Goal: Transaction & Acquisition: Purchase product/service

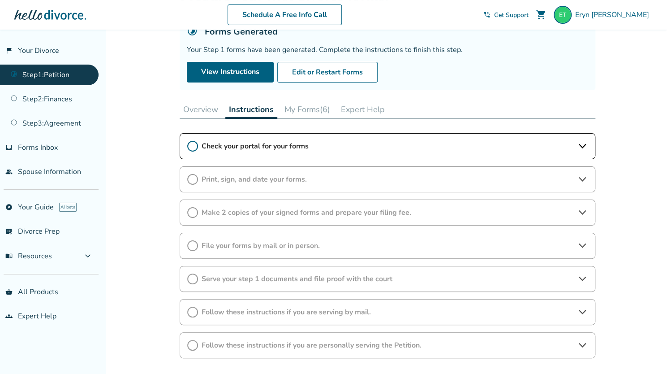
click at [309, 107] on button "My Forms (6)" at bounding box center [307, 109] width 53 height 18
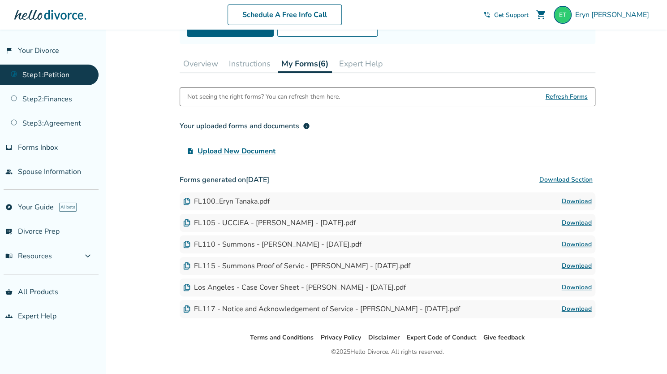
scroll to position [134, 0]
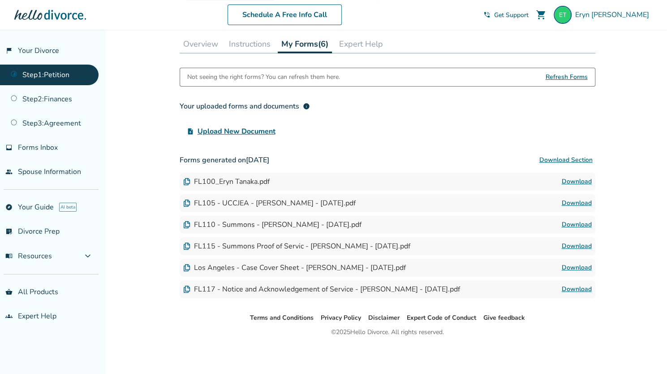
click at [575, 181] on link "Download" at bounding box center [577, 181] width 30 height 11
click at [249, 46] on button "Instructions" at bounding box center [249, 44] width 49 height 18
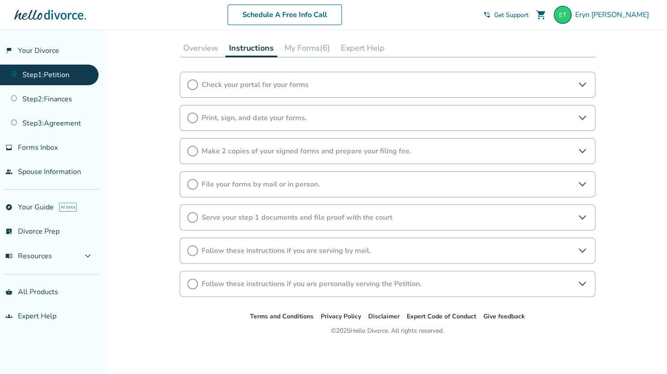
scroll to position [126, 0]
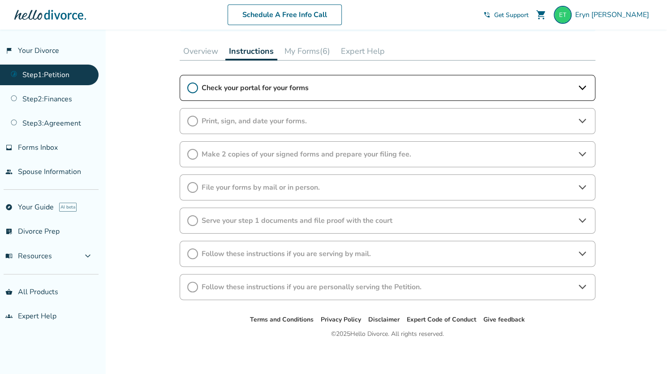
click at [580, 86] on icon at bounding box center [581, 88] width 7 height 4
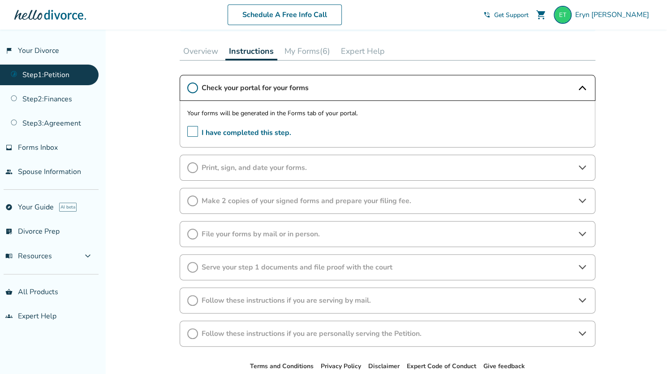
click at [194, 130] on span "I have completed this step." at bounding box center [239, 133] width 104 height 14
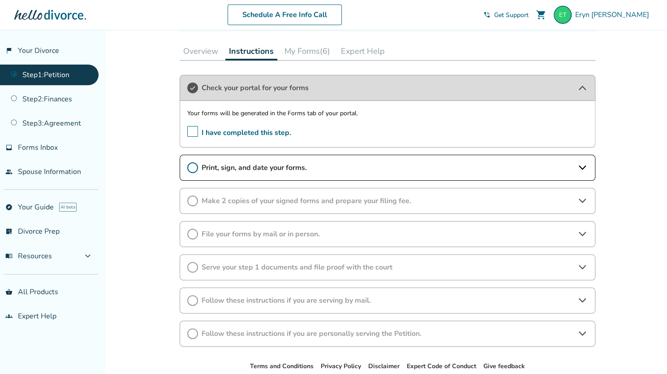
click at [582, 163] on icon at bounding box center [582, 167] width 11 height 11
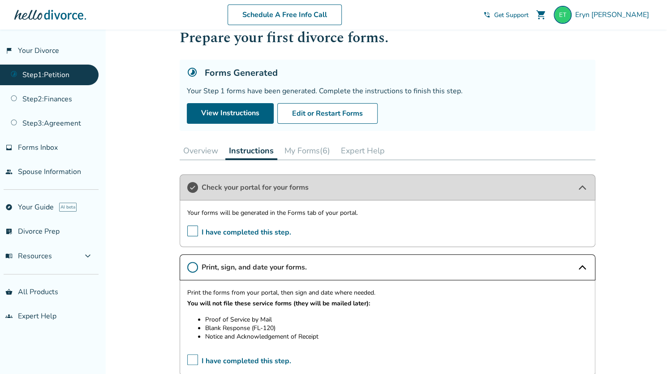
scroll to position [22, 0]
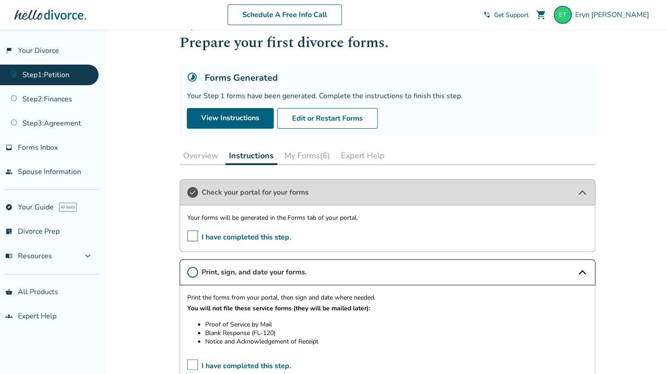
click at [314, 154] on button "My Forms (6)" at bounding box center [307, 156] width 53 height 18
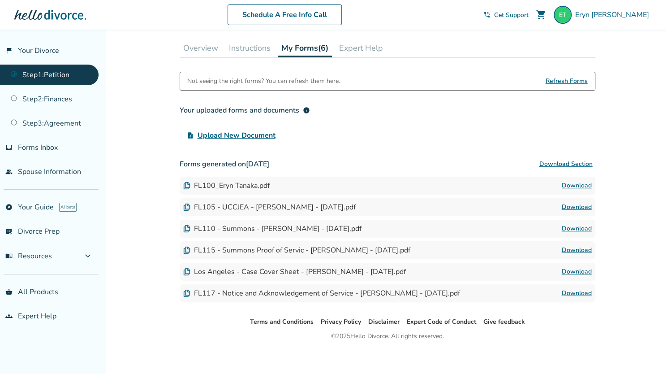
scroll to position [131, 0]
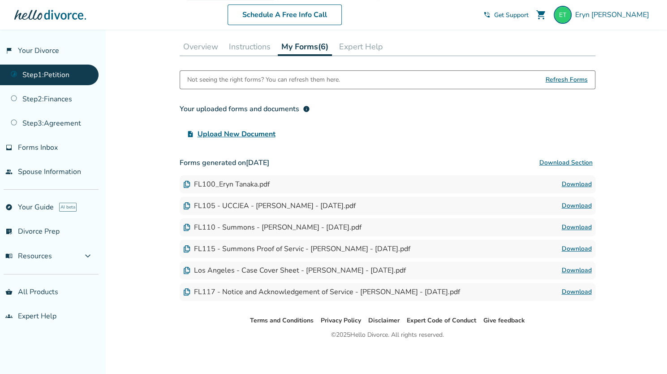
click at [572, 204] on link "Download" at bounding box center [577, 205] width 30 height 11
click at [567, 227] on link "Download" at bounding box center [577, 227] width 30 height 11
click at [570, 246] on link "Download" at bounding box center [577, 248] width 30 height 11
click at [578, 267] on link "Download" at bounding box center [577, 270] width 30 height 11
click at [585, 267] on link "Download" at bounding box center [577, 270] width 30 height 11
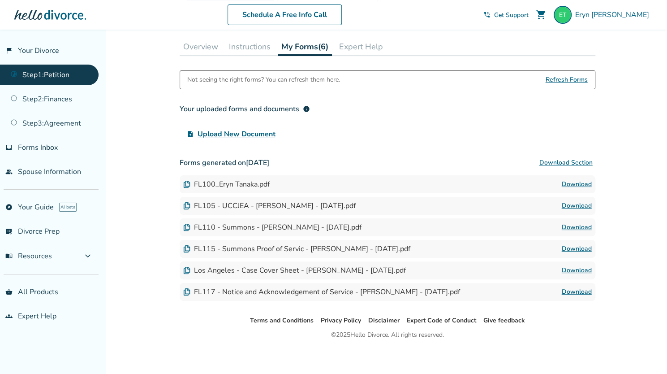
click at [572, 286] on link "Download" at bounding box center [577, 291] width 30 height 11
click at [255, 41] on button "Instructions" at bounding box center [249, 47] width 49 height 18
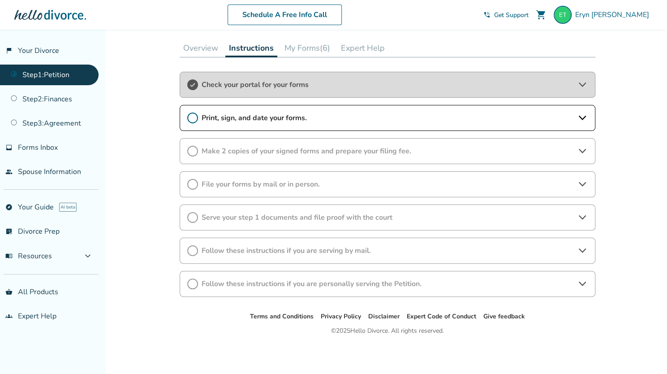
scroll to position [126, 0]
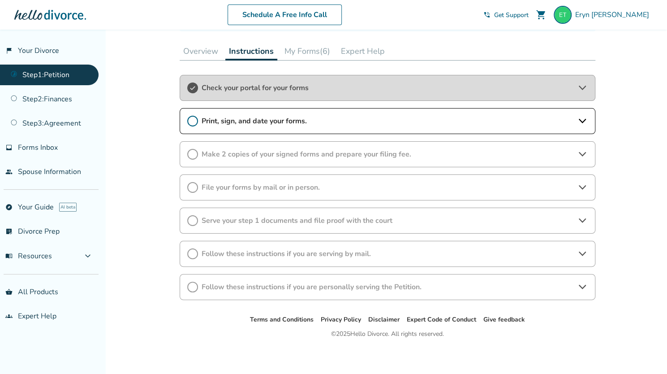
click at [583, 118] on icon at bounding box center [582, 121] width 11 height 11
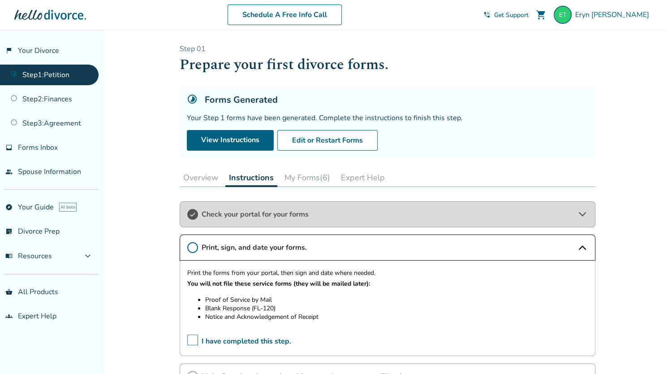
scroll to position [1, 0]
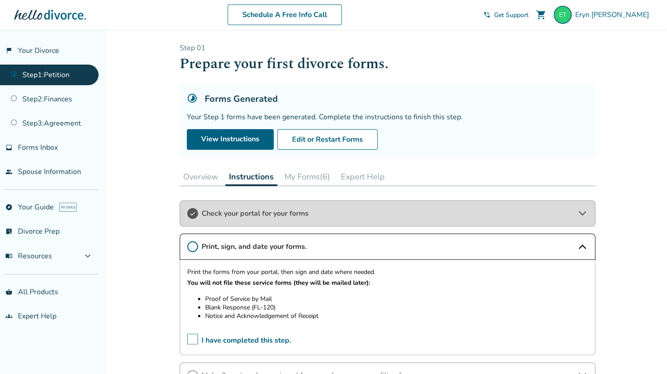
click at [160, 185] on div "Added to cart Step 0 1 Prepare your first divorce forms. Forms Generated Your S…" at bounding box center [333, 313] width 667 height 569
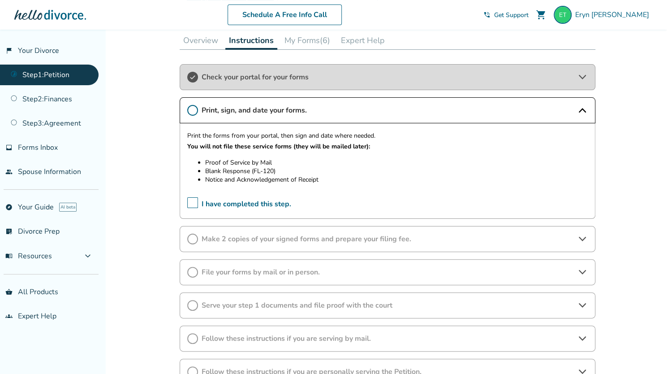
scroll to position [180, 0]
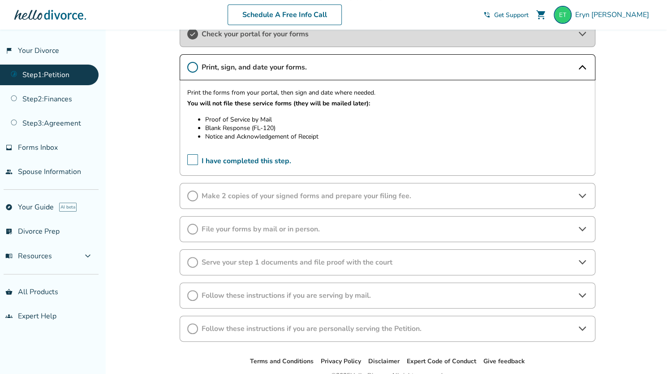
click at [193, 157] on span "I have completed this step." at bounding box center [239, 161] width 104 height 14
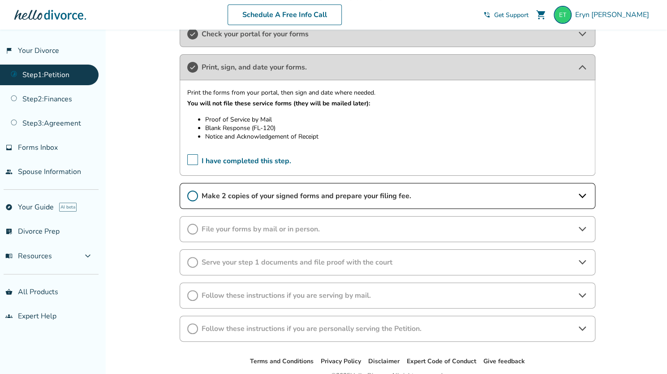
click at [582, 191] on icon at bounding box center [582, 195] width 11 height 11
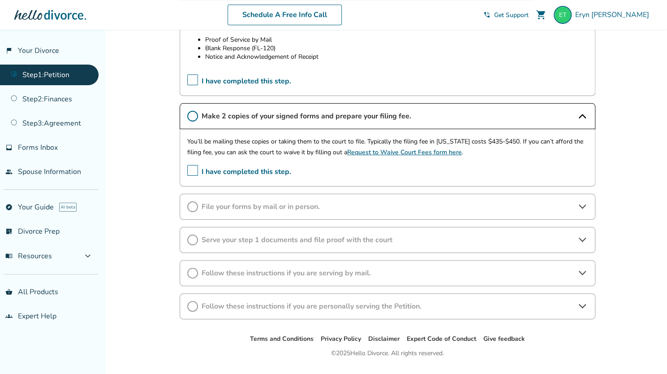
scroll to position [269, 0]
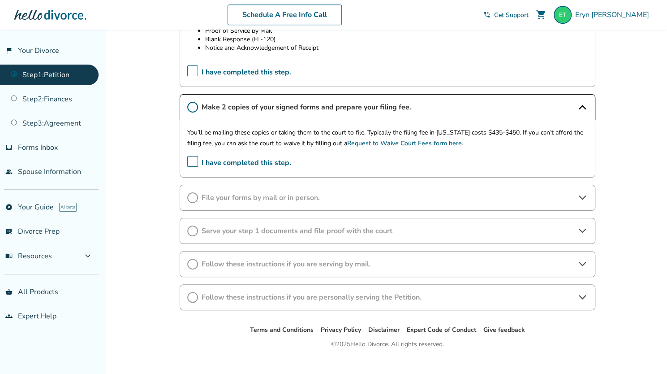
click at [580, 228] on icon at bounding box center [582, 230] width 11 height 11
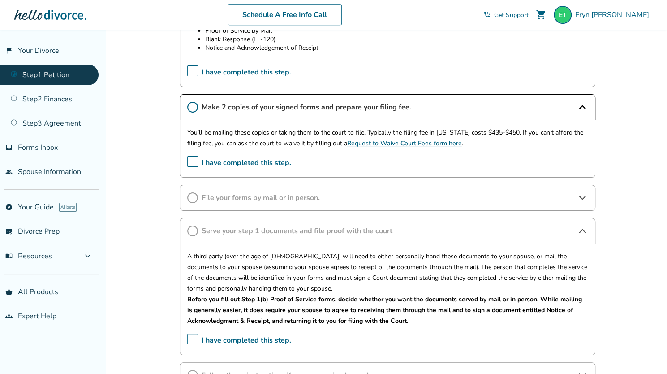
click at [582, 195] on icon at bounding box center [582, 197] width 11 height 11
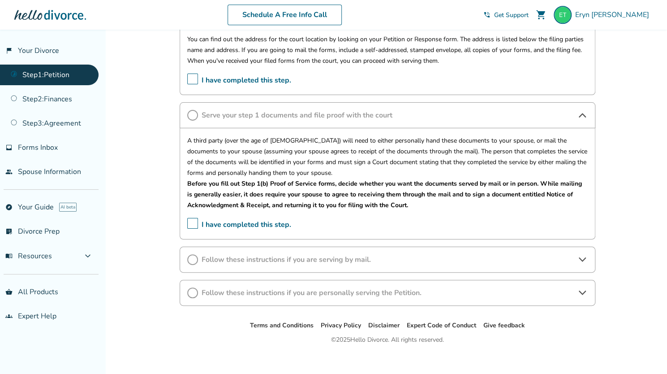
scroll to position [457, 0]
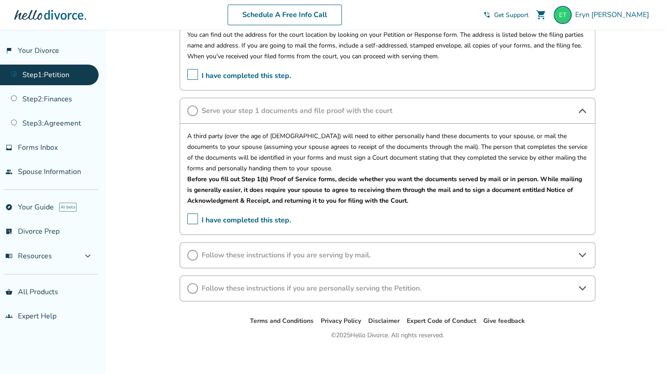
drag, startPoint x: 590, startPoint y: 248, endPoint x: 578, endPoint y: 254, distance: 13.0
click at [578, 254] on icon at bounding box center [582, 255] width 11 height 11
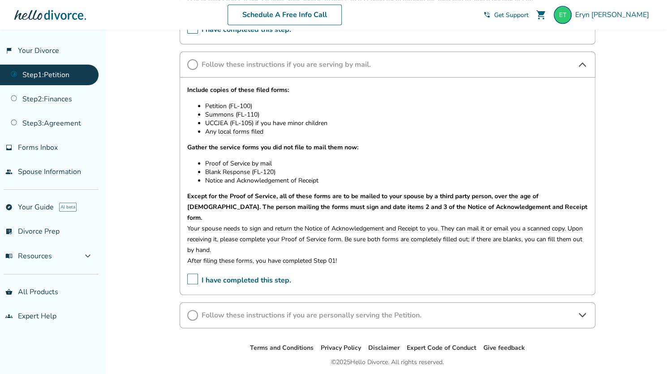
scroll to position [662, 0]
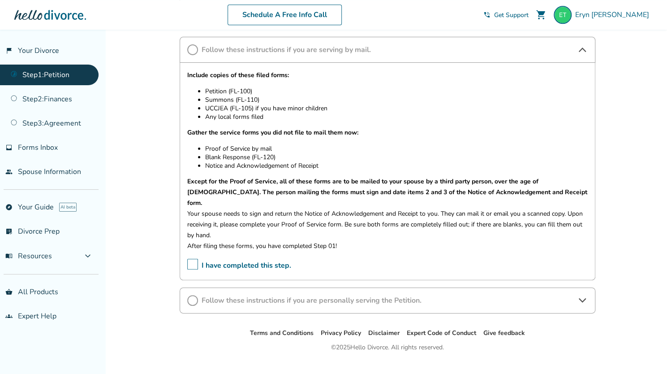
drag, startPoint x: 577, startPoint y: 284, endPoint x: 583, endPoint y: 285, distance: 5.9
click at [583, 298] on icon at bounding box center [581, 300] width 7 height 4
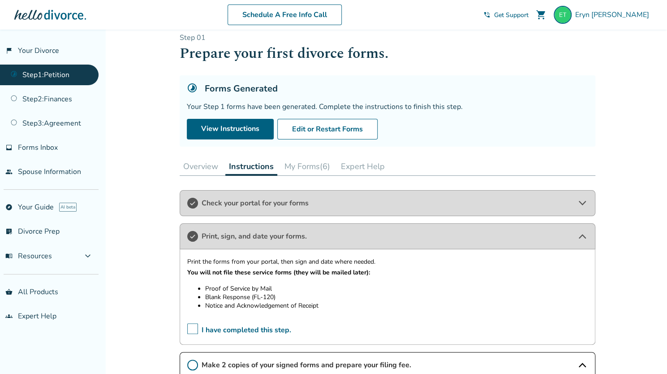
scroll to position [11, 0]
click at [357, 170] on button "Expert Help" at bounding box center [362, 167] width 51 height 18
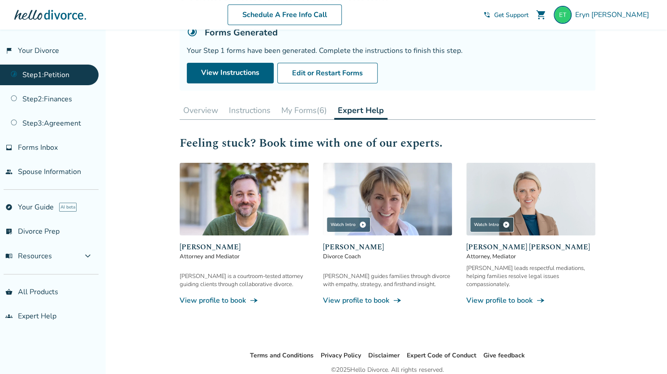
scroll to position [105, 0]
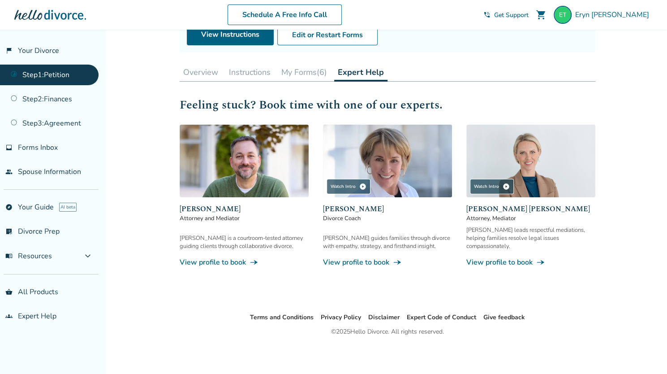
click at [208, 75] on button "Overview" at bounding box center [201, 72] width 42 height 18
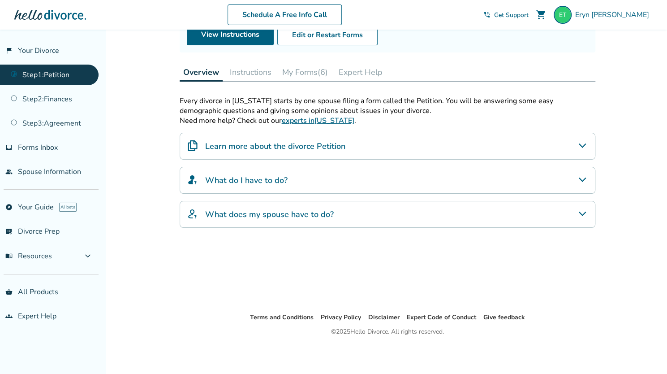
click at [582, 174] on icon "What do I have to do?" at bounding box center [582, 179] width 11 height 11
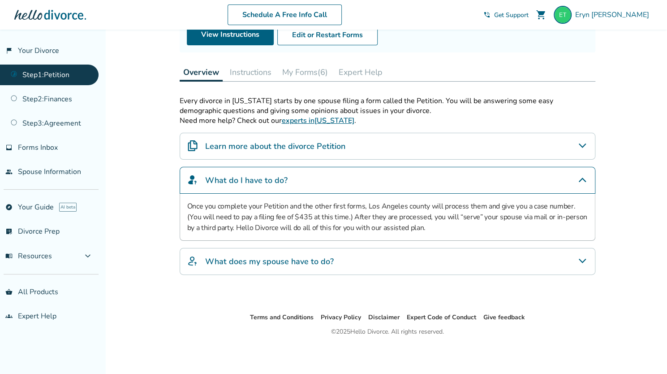
click at [583, 255] on icon "What does my spouse have to do?" at bounding box center [582, 260] width 11 height 11
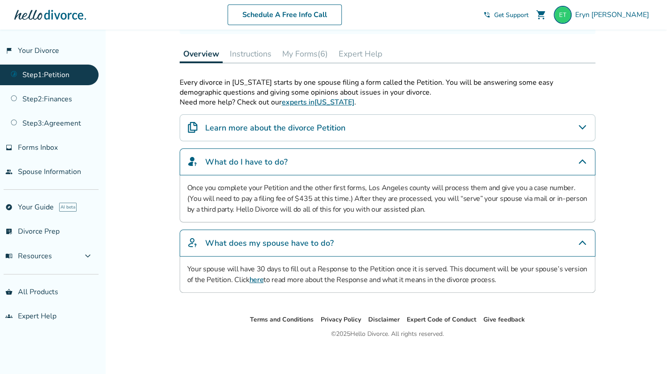
scroll to position [49, 0]
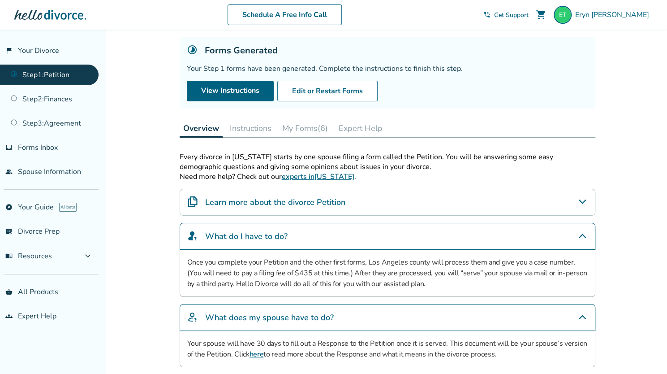
click at [249, 125] on button "Instructions" at bounding box center [250, 128] width 49 height 18
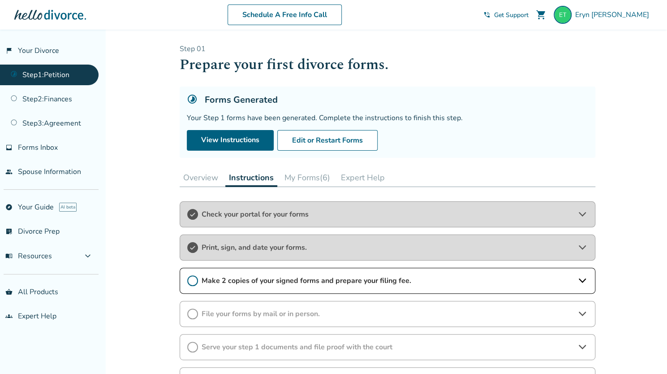
click at [355, 175] on button "Expert Help" at bounding box center [362, 177] width 51 height 18
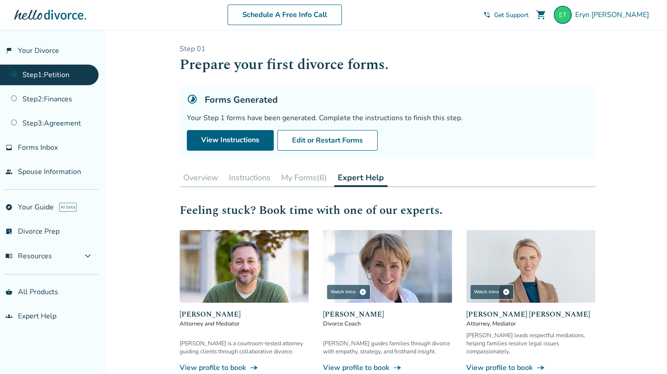
click at [529, 15] on span "Get Support" at bounding box center [511, 15] width 35 height 9
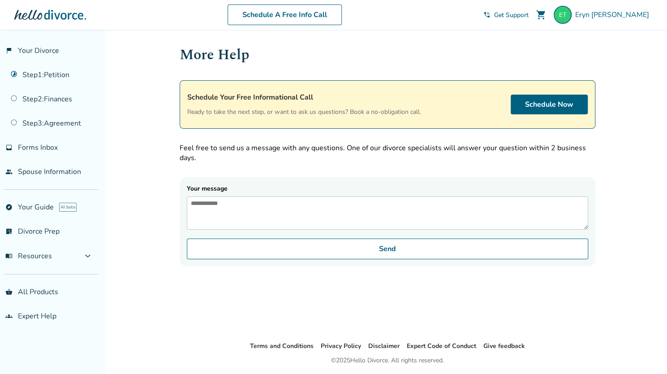
click at [319, 211] on textarea "Your message" at bounding box center [387, 212] width 401 height 33
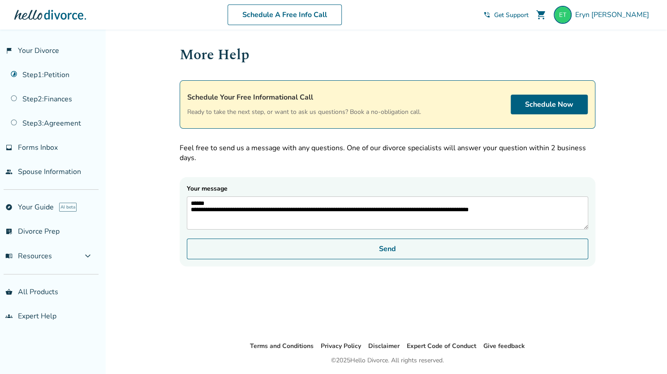
type textarea "**********"
click at [306, 256] on button "Send" at bounding box center [387, 248] width 401 height 21
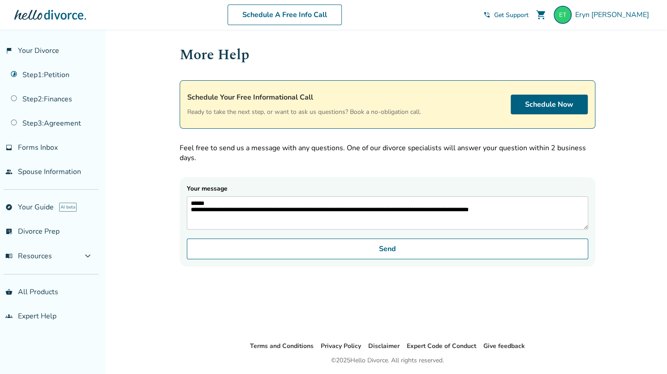
click at [199, 240] on form "**********" at bounding box center [388, 221] width 416 height 89
click at [32, 307] on link "groups Expert Help" at bounding box center [49, 316] width 99 height 21
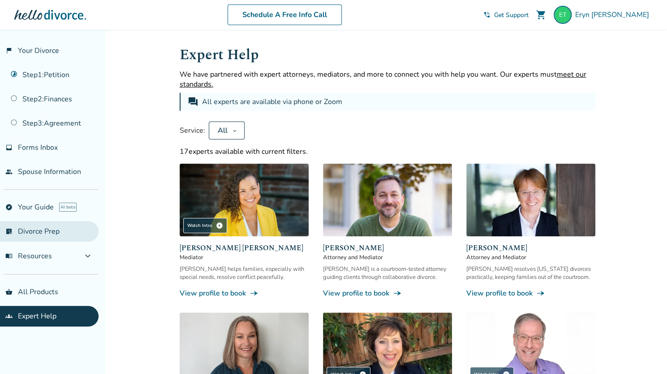
click at [25, 221] on link "list_alt_check Divorce Prep" at bounding box center [49, 231] width 99 height 21
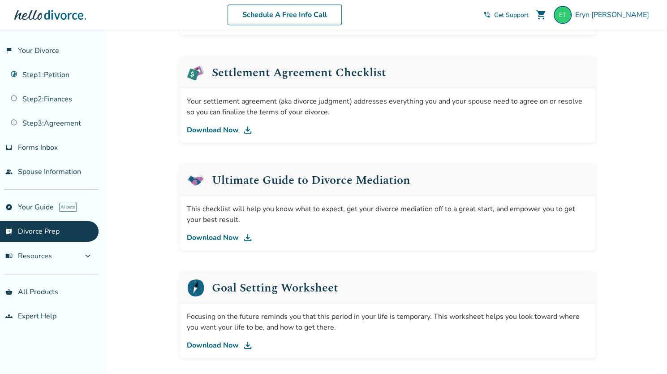
scroll to position [431, 0]
click at [56, 173] on link "people Spouse Information" at bounding box center [49, 171] width 99 height 21
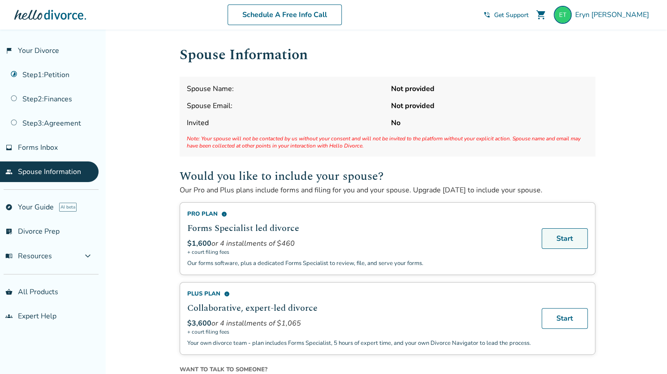
click at [550, 240] on link "Start" at bounding box center [565, 238] width 46 height 21
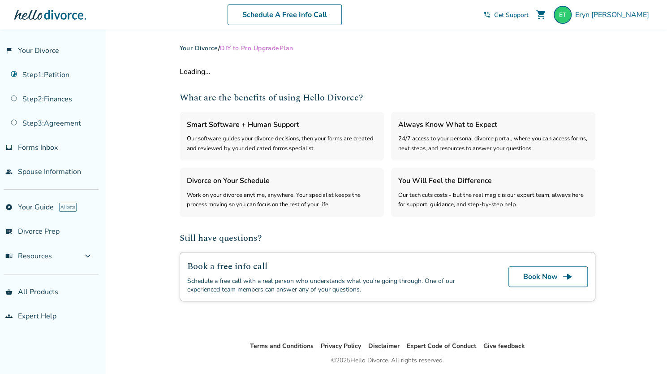
select select "***"
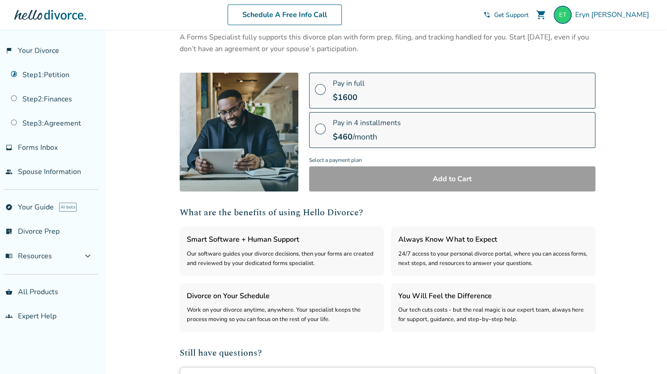
scroll to position [68, 0]
click at [316, 130] on span at bounding box center [320, 132] width 11 height 10
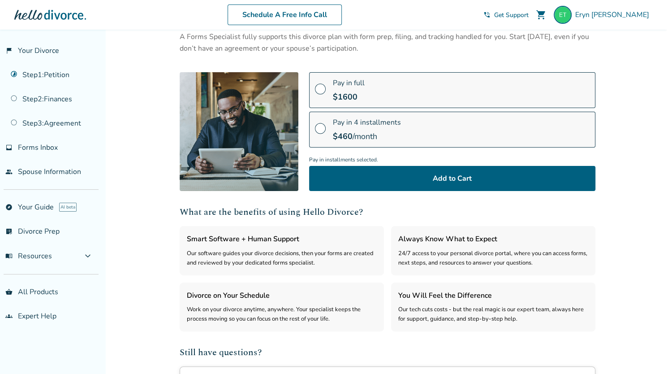
click at [316, 130] on span at bounding box center [320, 132] width 11 height 10
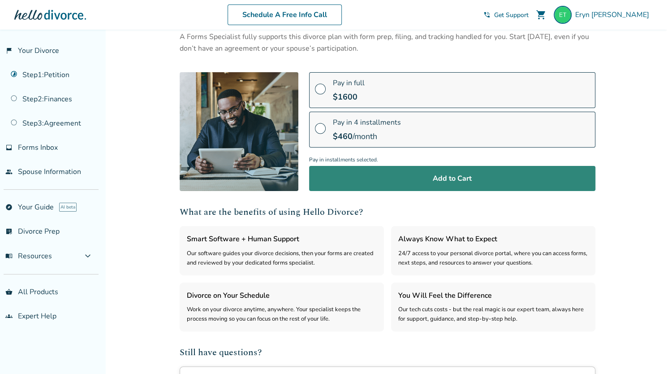
click at [366, 172] on button "Add to Cart" at bounding box center [452, 178] width 286 height 25
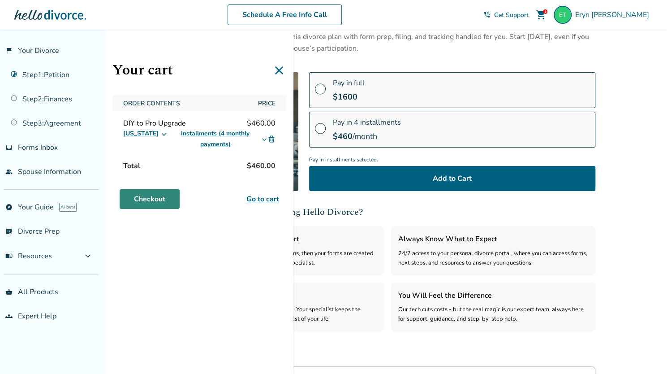
click at [140, 195] on link "Checkout" at bounding box center [150, 199] width 60 height 20
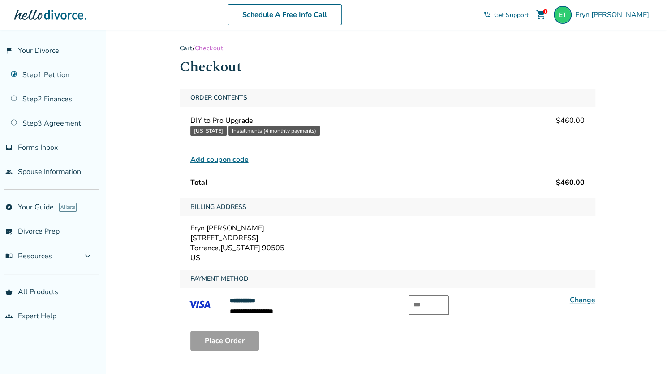
click at [207, 156] on span "Add coupon code" at bounding box center [219, 159] width 58 height 11
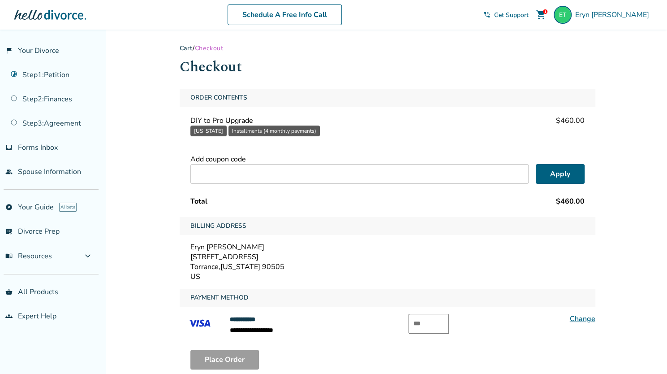
click at [207, 156] on span "Add coupon code" at bounding box center [218, 159] width 56 height 10
click at [254, 129] on button "Installments (4 monthly payments)" at bounding box center [274, 130] width 91 height 11
click at [237, 132] on button "Installments (4 monthly payments)" at bounding box center [274, 130] width 91 height 11
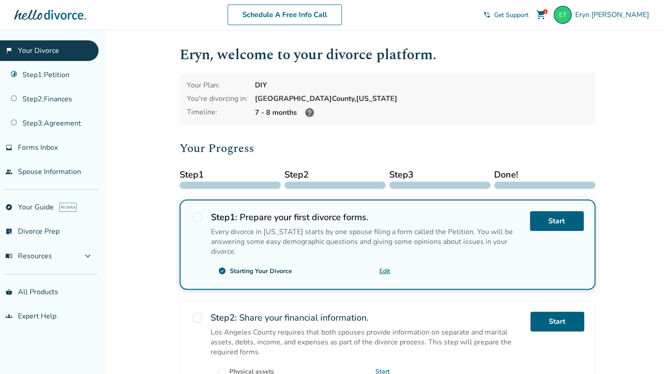
click at [547, 14] on span "shopping_cart" at bounding box center [541, 14] width 11 height 11
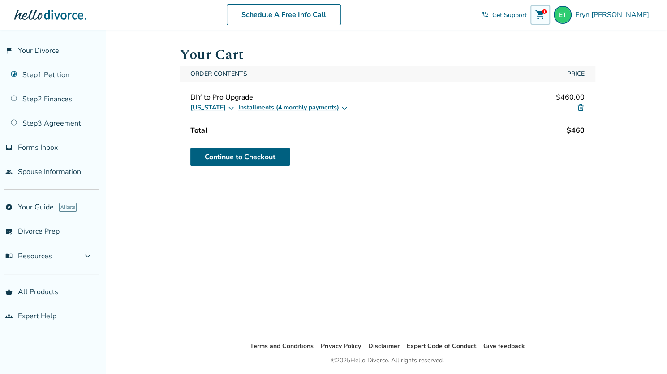
click at [581, 108] on img at bounding box center [581, 108] width 8 height 8
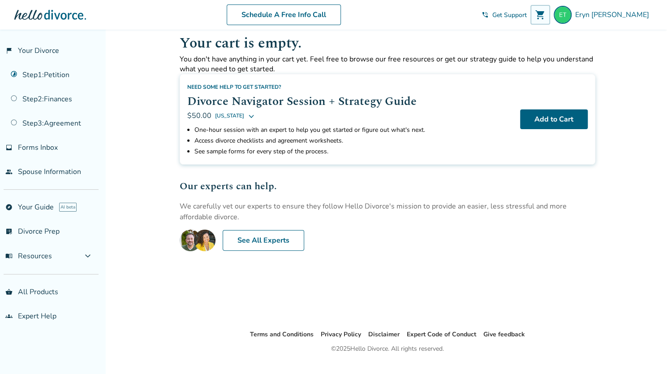
scroll to position [30, 0]
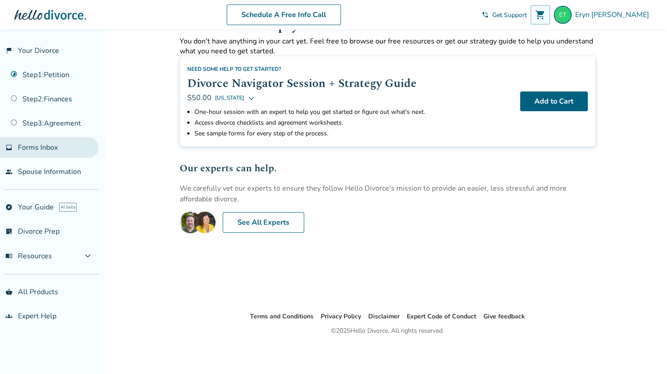
click at [48, 138] on link "inbox Forms Inbox" at bounding box center [49, 147] width 99 height 21
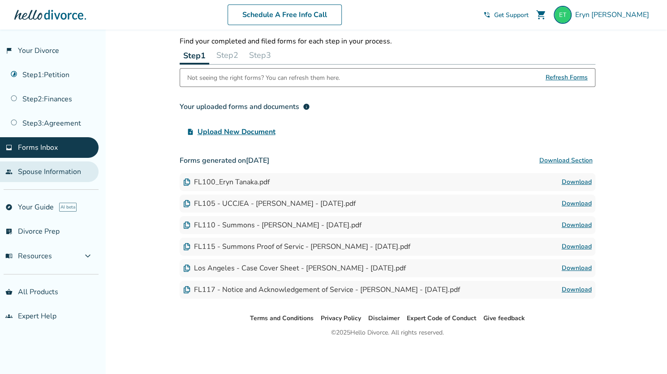
click at [37, 170] on link "people Spouse Information" at bounding box center [49, 171] width 99 height 21
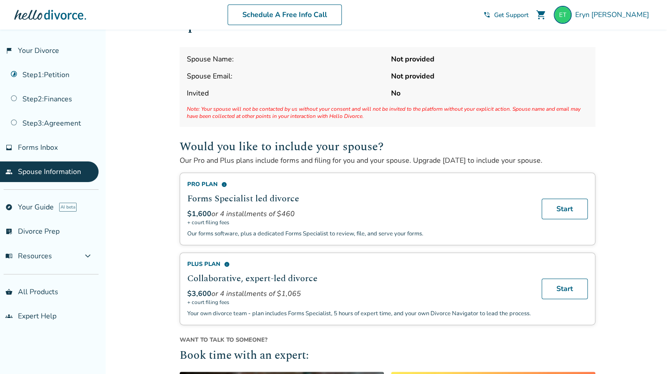
scroll to position [46, 0]
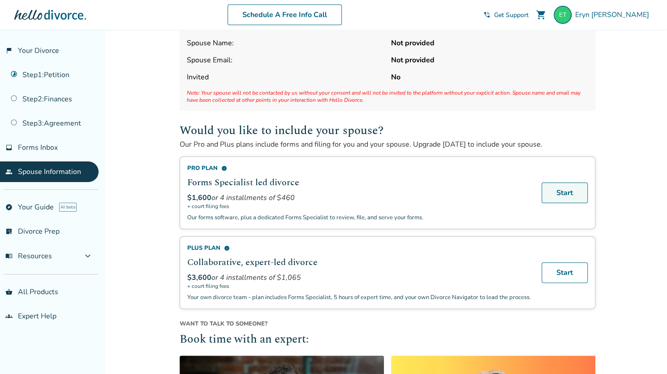
click at [567, 193] on link "Start" at bounding box center [565, 192] width 46 height 21
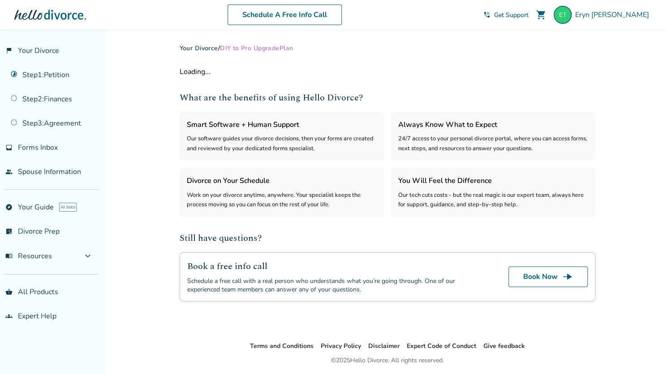
select select "***"
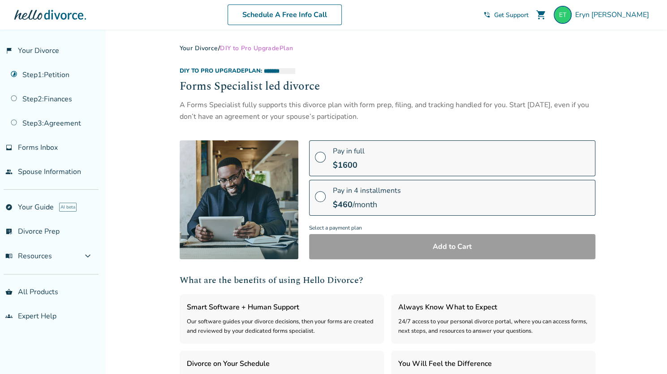
click at [325, 157] on label "Pay in full $ 1600" at bounding box center [452, 158] width 286 height 36
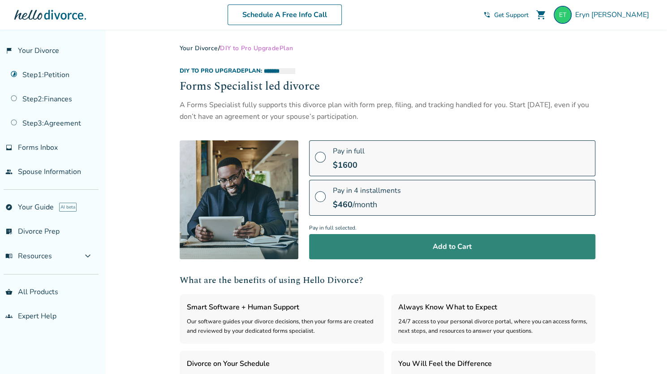
click at [380, 241] on button "Add to Cart" at bounding box center [452, 246] width 286 height 25
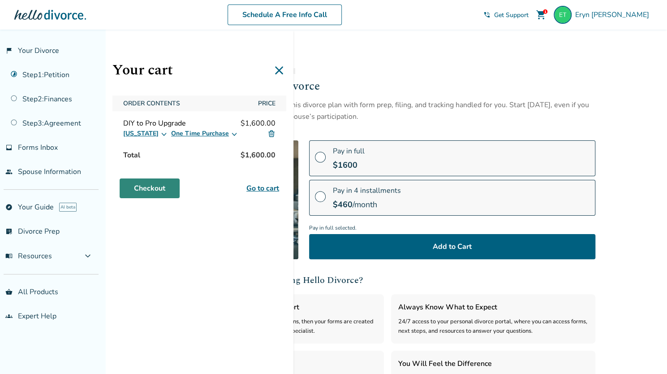
click at [144, 189] on link "Checkout" at bounding box center [150, 188] width 60 height 20
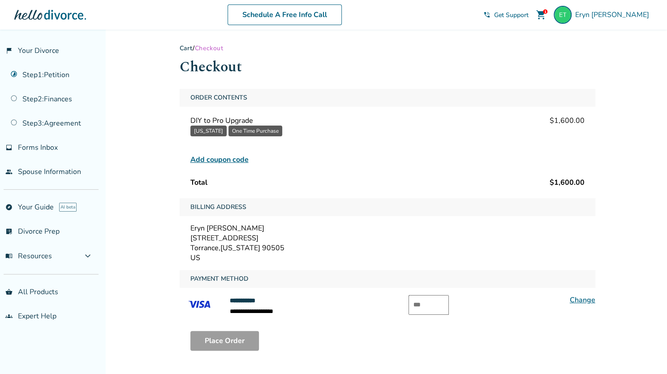
click at [234, 158] on span "Add coupon code" at bounding box center [219, 159] width 58 height 11
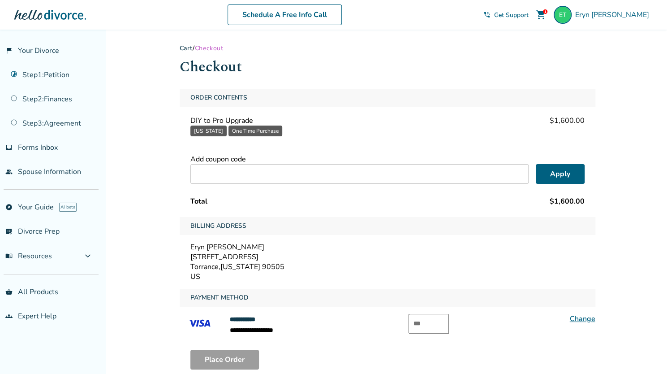
click at [229, 173] on input "text" at bounding box center [359, 174] width 338 height 20
type input "******"
click at [566, 171] on button "Apply" at bounding box center [560, 174] width 49 height 20
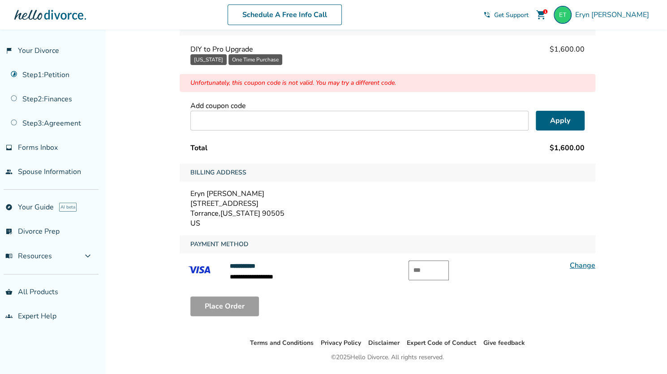
scroll to position [73, 0]
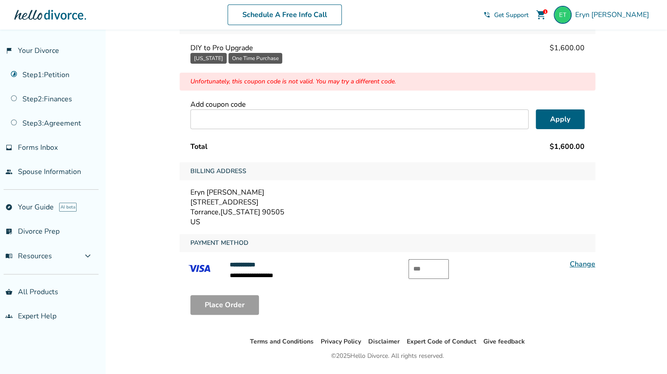
click at [415, 269] on input "text" at bounding box center [429, 269] width 40 height 20
type input "***"
click at [333, 299] on div "Place Order" at bounding box center [388, 305] width 416 height 34
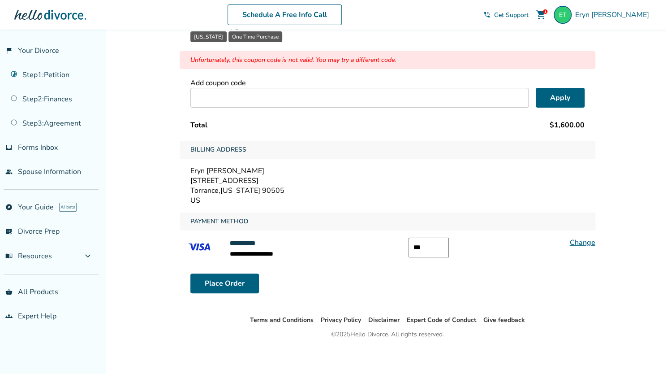
scroll to position [95, 0]
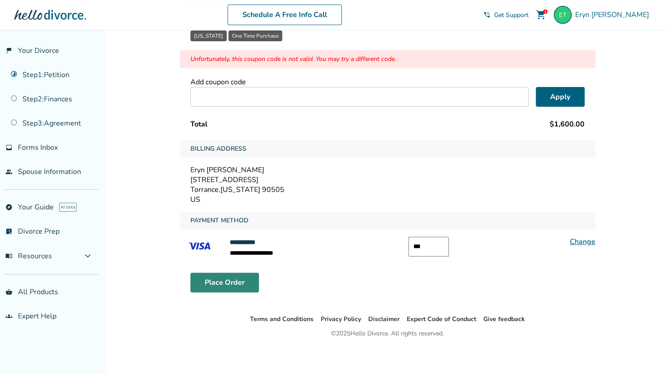
click at [232, 280] on button "Place Order" at bounding box center [224, 282] width 69 height 20
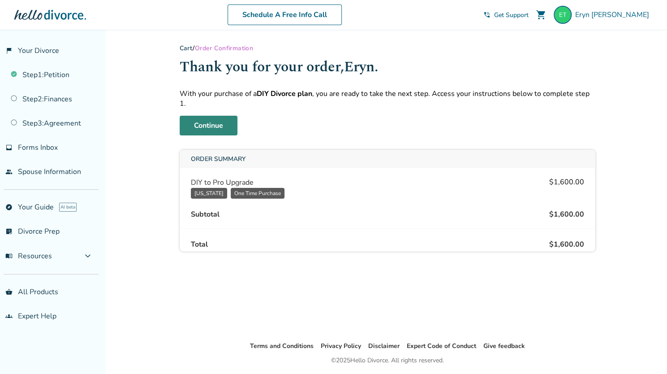
click at [216, 116] on link "Continue" at bounding box center [209, 126] width 58 height 20
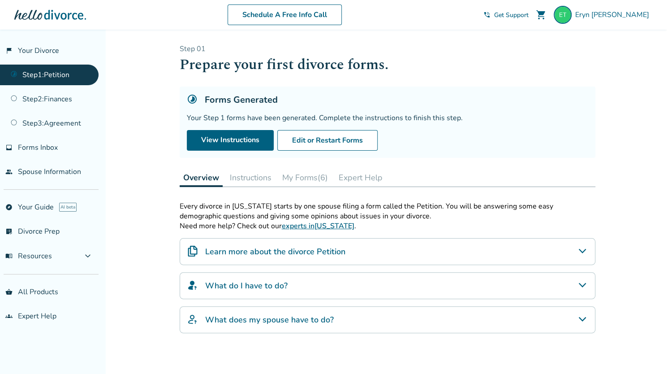
click at [304, 177] on button "My Forms (6)" at bounding box center [305, 177] width 53 height 18
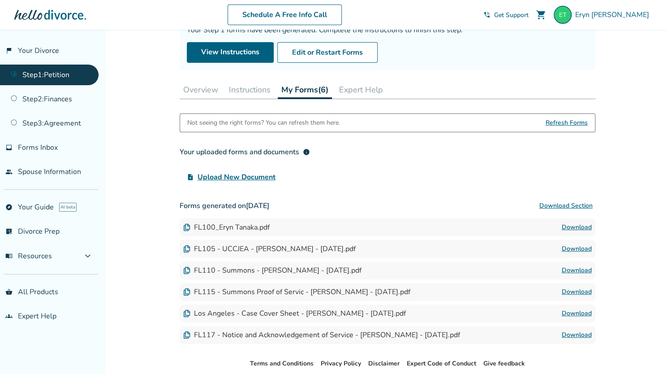
scroll to position [69, 0]
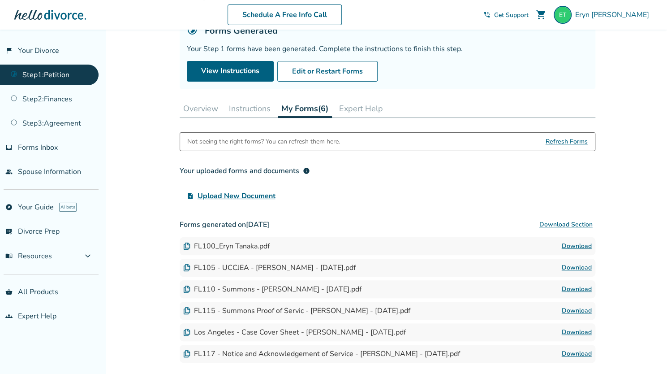
click at [252, 111] on button "Instructions" at bounding box center [249, 108] width 49 height 18
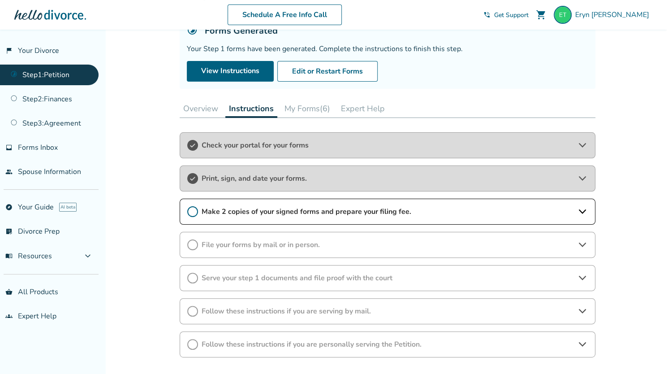
click at [195, 181] on icon at bounding box center [192, 178] width 11 height 11
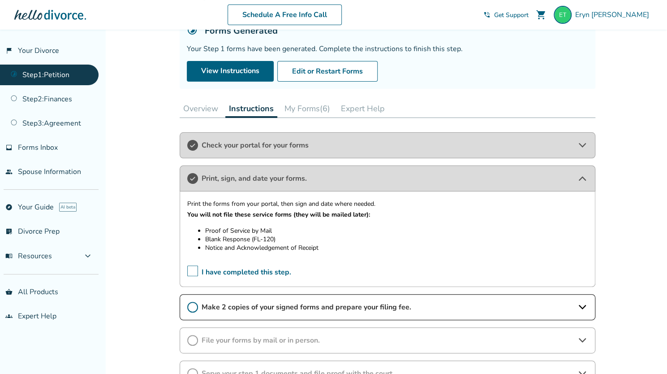
click at [191, 267] on span "I have completed this step." at bounding box center [239, 272] width 104 height 14
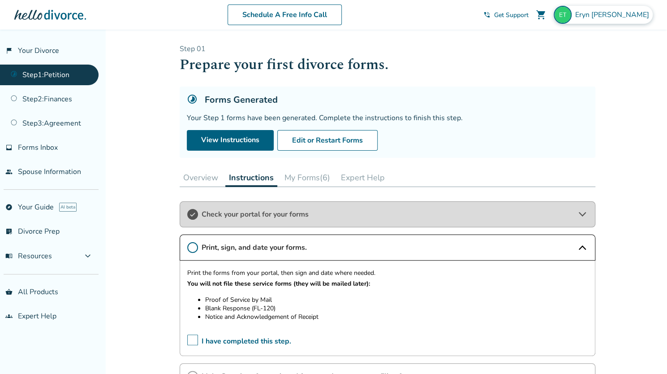
click at [610, 9] on div "Eryn Tanaka" at bounding box center [603, 15] width 99 height 18
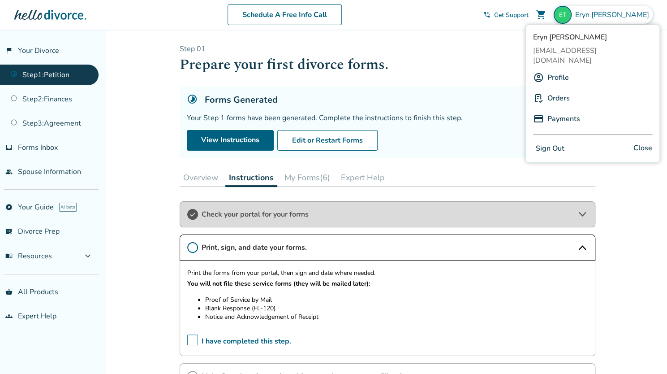
click at [549, 142] on button "Sign Out" at bounding box center [550, 148] width 34 height 13
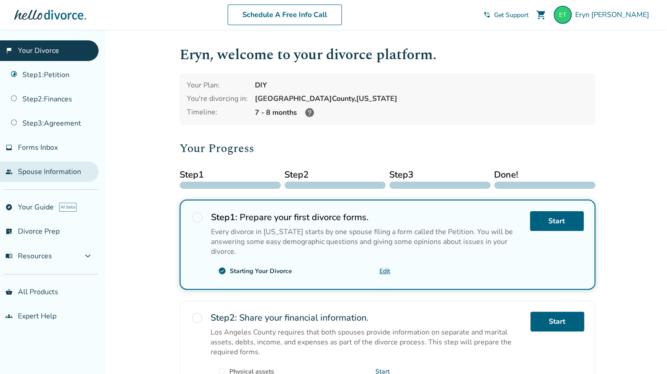
click at [29, 168] on link "people Spouse Information" at bounding box center [49, 171] width 99 height 21
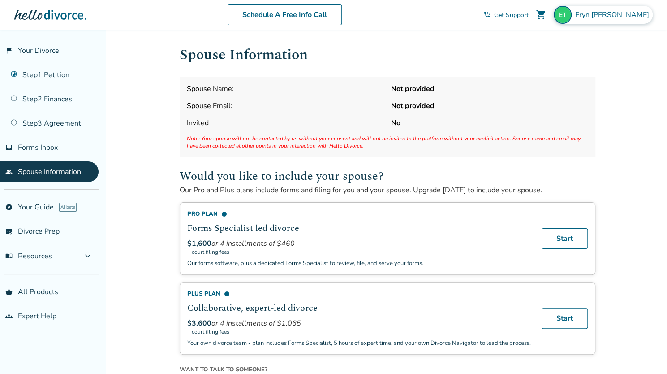
click at [628, 16] on span "[PERSON_NAME]" at bounding box center [614, 15] width 78 height 10
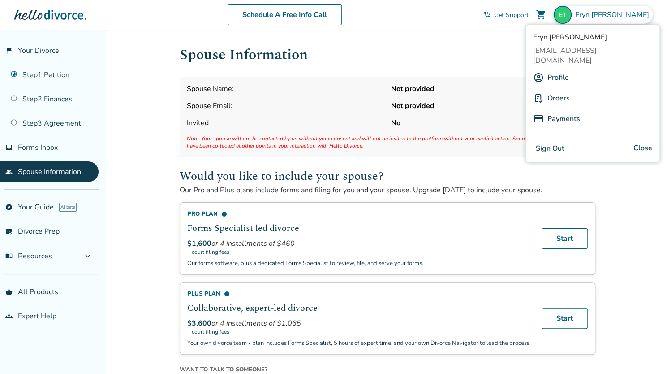
click at [554, 73] on link "Profile" at bounding box center [559, 77] width 22 height 17
click at [554, 73] on body "Schedule A Free Info Call [PERSON_NAME] shopping_cart phone_in_talk Get Support…" at bounding box center [333, 341] width 667 height 682
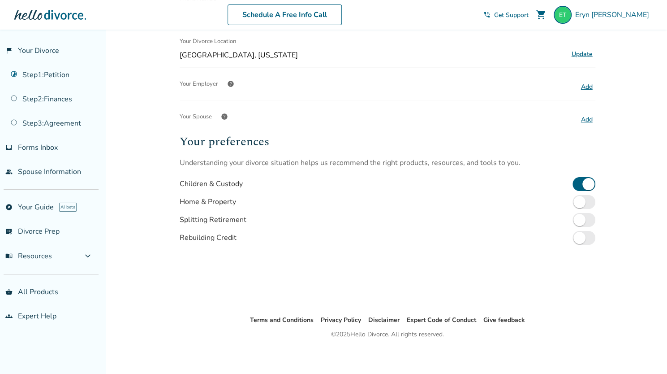
scroll to position [212, 0]
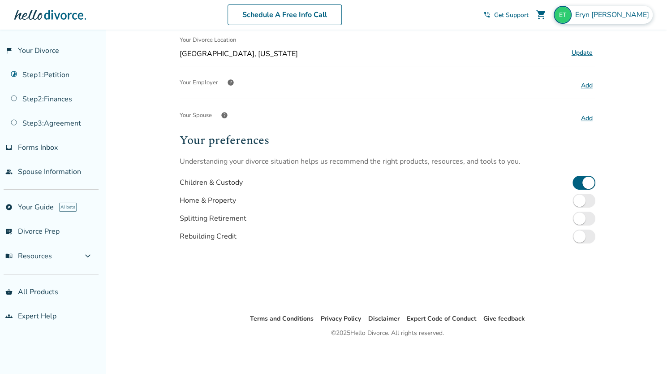
click at [632, 13] on span "[PERSON_NAME]" at bounding box center [614, 15] width 78 height 10
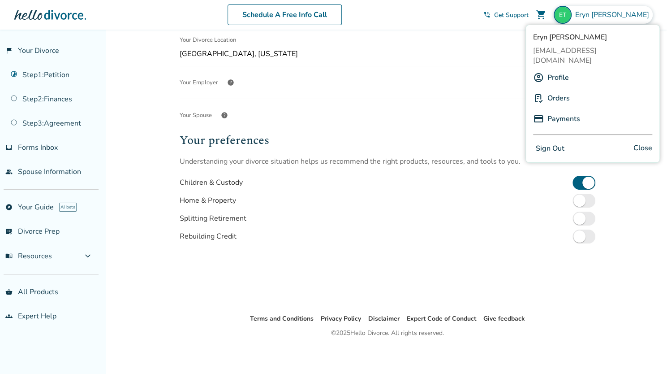
click at [562, 90] on link "Orders" at bounding box center [559, 98] width 22 height 17
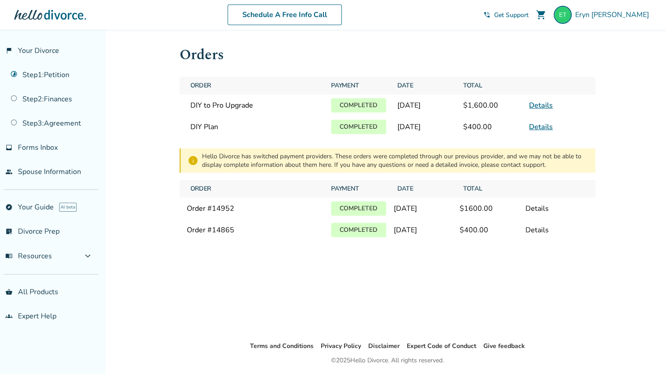
scroll to position [1, 0]
click at [537, 109] on link "Details" at bounding box center [541, 104] width 24 height 10
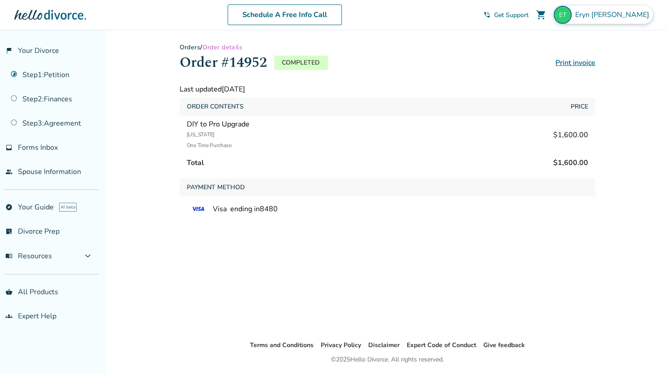
click at [630, 15] on span "[PERSON_NAME]" at bounding box center [614, 15] width 78 height 10
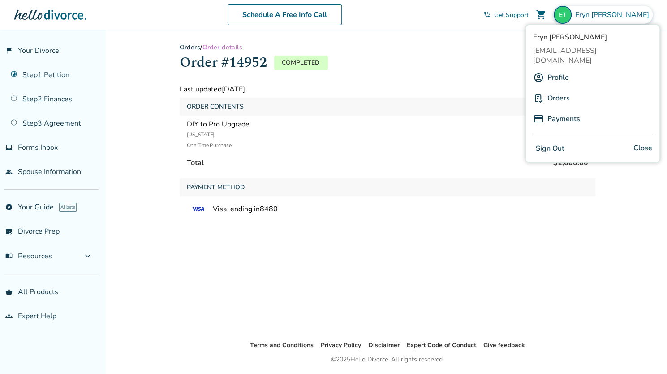
click at [556, 91] on link "Orders" at bounding box center [559, 98] width 22 height 17
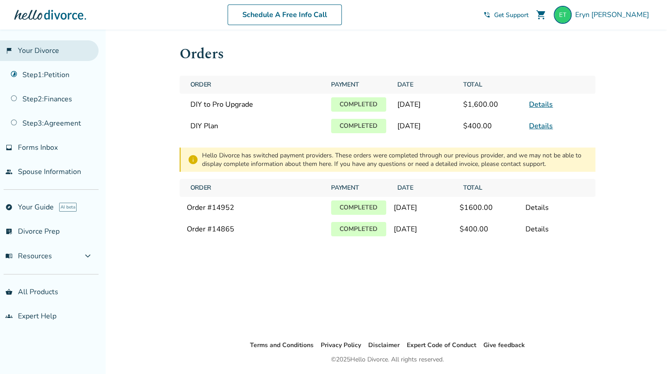
click at [47, 52] on link "flag_2 Your Divorce" at bounding box center [49, 50] width 99 height 21
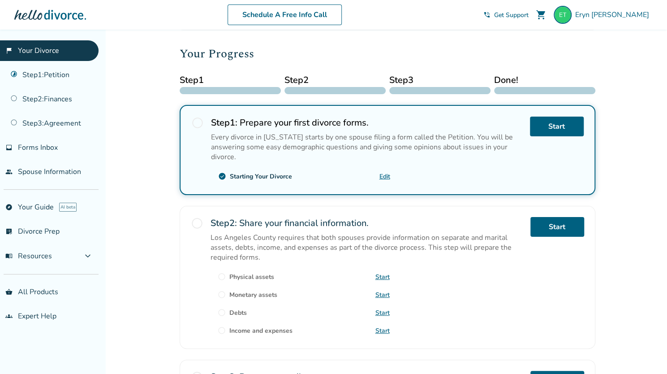
scroll to position [63, 0]
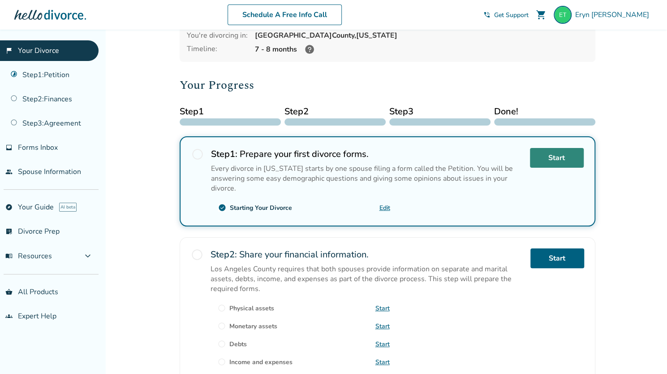
click at [544, 163] on link "Start" at bounding box center [557, 158] width 54 height 20
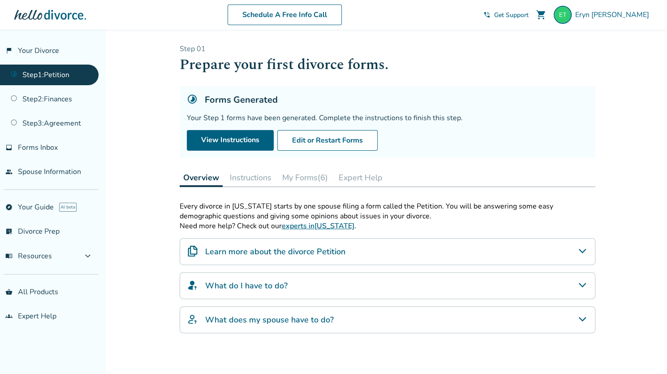
click at [319, 178] on button "My Forms (6)" at bounding box center [305, 177] width 53 height 18
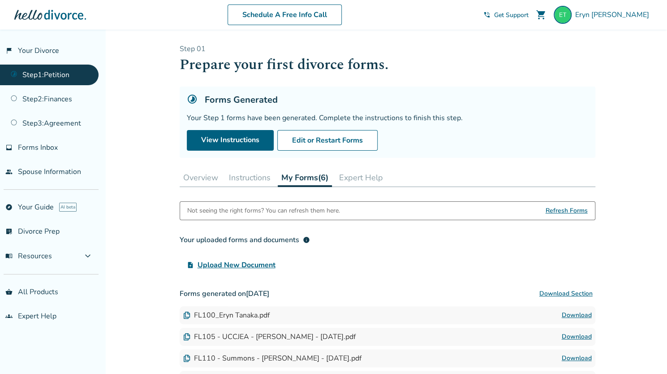
click at [260, 181] on button "Instructions" at bounding box center [249, 177] width 49 height 18
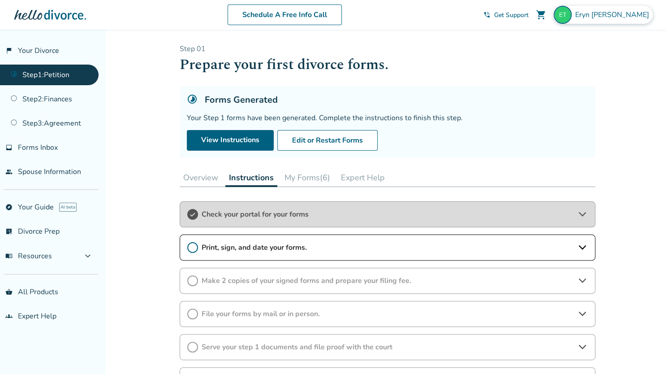
click at [619, 13] on span "Eryn Tanaka" at bounding box center [614, 15] width 78 height 10
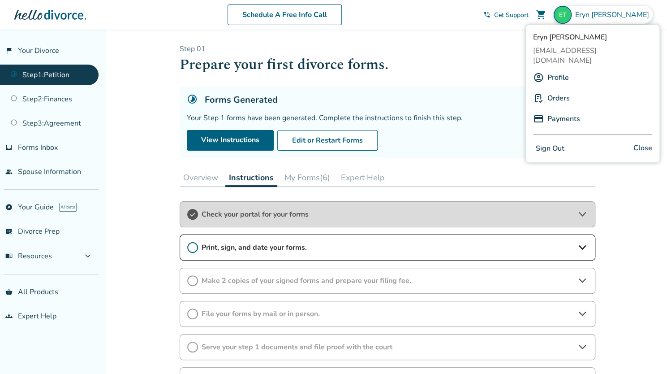
click at [560, 142] on button "Sign Out" at bounding box center [550, 148] width 34 height 13
